Goal: Information Seeking & Learning: Learn about a topic

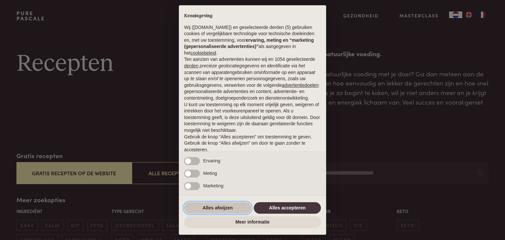
click at [220, 209] on button "Alles afwijzen" at bounding box center [217, 208] width 67 height 12
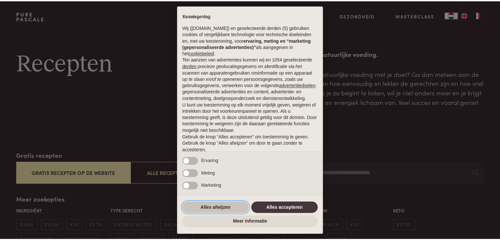
scroll to position [24, 0]
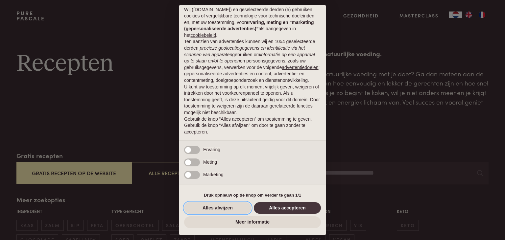
click at [220, 209] on button "Alles afwijzen" at bounding box center [217, 208] width 67 height 12
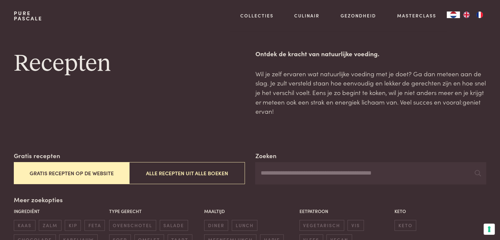
click at [113, 174] on button "Gratis recepten op de website" at bounding box center [71, 173] width 115 height 22
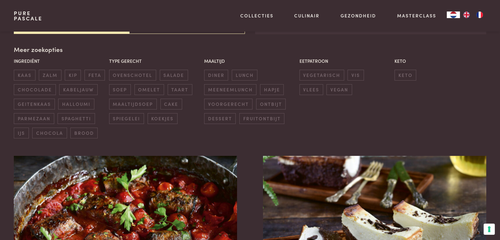
scroll to position [151, 0]
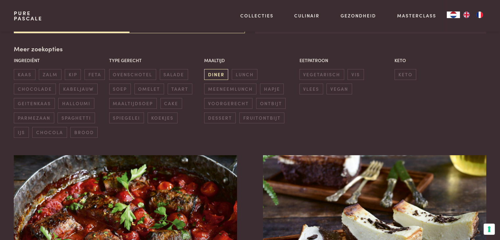
click at [219, 74] on span "diner" at bounding box center [216, 74] width 24 height 11
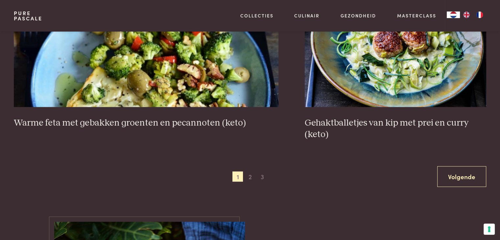
scroll to position [1259, 0]
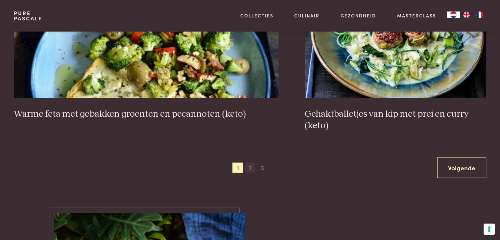
click at [247, 166] on span "2" at bounding box center [250, 168] width 11 height 11
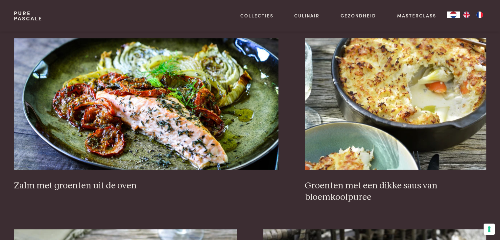
scroll to position [624, 0]
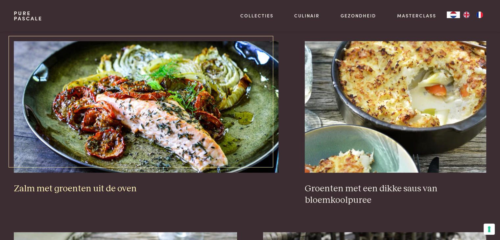
click at [110, 185] on h3 "Zalm met groenten uit de oven" at bounding box center [146, 189] width 265 height 12
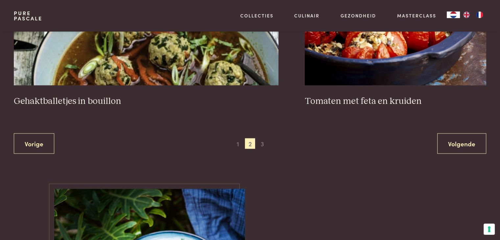
scroll to position [1276, 0]
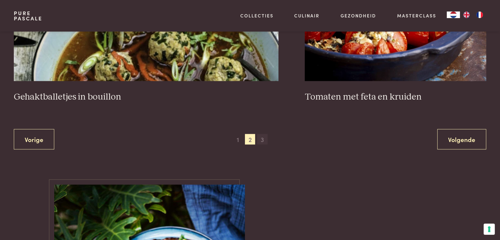
click at [262, 138] on span "3" at bounding box center [262, 139] width 11 height 11
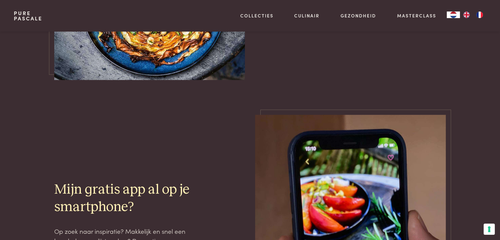
scroll to position [765, 0]
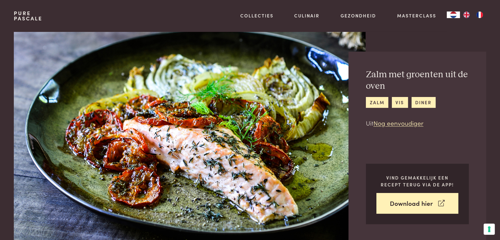
click at [492, 78] on div "Bereiding: 25 min. Zalm met groenten uit de oven zalm vis diner Uit Nog eenvoud…" at bounding box center [250, 137] width 493 height 211
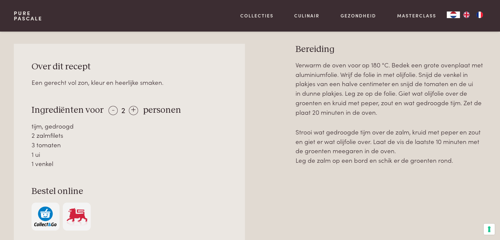
scroll to position [293, 0]
